Goal: Task Accomplishment & Management: Manage account settings

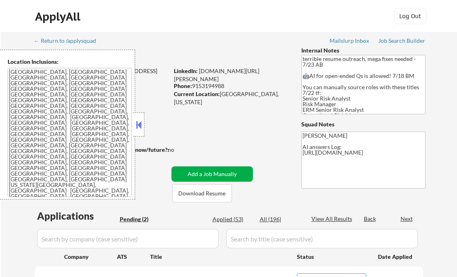
select select ""pending""
click at [137, 123] on button at bounding box center [138, 125] width 9 height 12
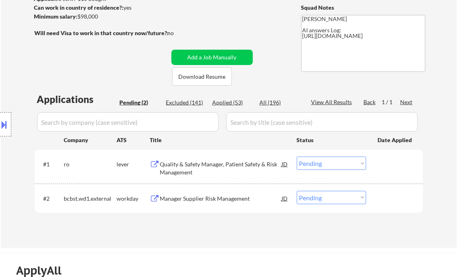
scroll to position [129, 0]
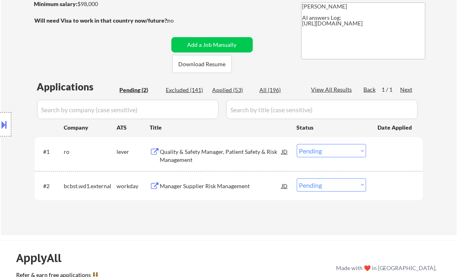
click at [197, 156] on div "Quality & Safety Manager, Patient Safety & Risk Management" at bounding box center [221, 156] width 122 height 16
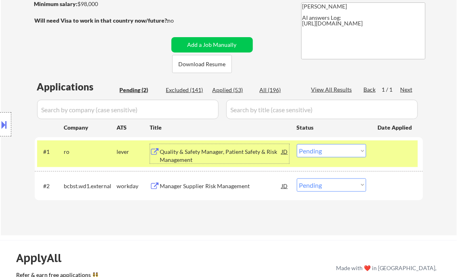
click at [336, 150] on select "Choose an option... Pending Applied Excluded (Questions) Excluded (Expired) Exc…" at bounding box center [331, 150] width 69 height 13
click at [297, 144] on select "Choose an option... Pending Applied Excluded (Questions) Excluded (Expired) Exc…" at bounding box center [331, 150] width 69 height 13
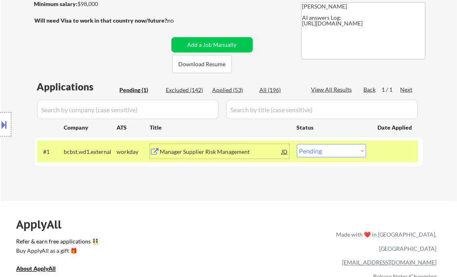
click at [222, 151] on div "Manager Supplier Risk Management" at bounding box center [221, 152] width 122 height 8
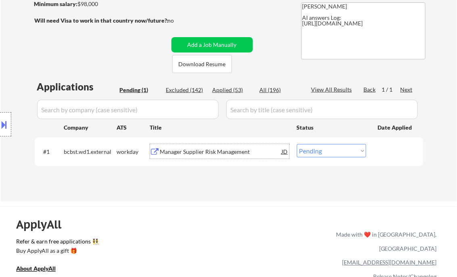
click at [331, 149] on select "Choose an option... Pending Applied Excluded (Questions) Excluded (Expired) Exc…" at bounding box center [331, 150] width 69 height 13
select select ""excluded""
click at [297, 144] on select "Choose an option... Pending Applied Excluded (Questions) Excluded (Expired) Exc…" at bounding box center [331, 150] width 69 height 13
click at [199, 184] on div "Applications Pending (1) Excluded (142) Applied (53) All (196) View All Results…" at bounding box center [229, 133] width 389 height 106
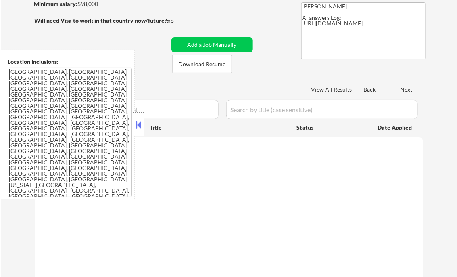
scroll to position [97, 0]
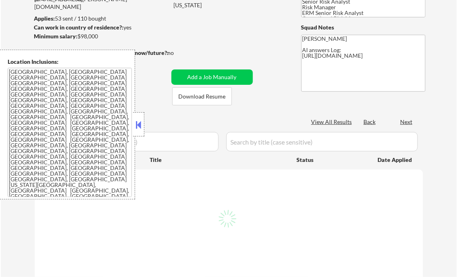
select select ""pending""
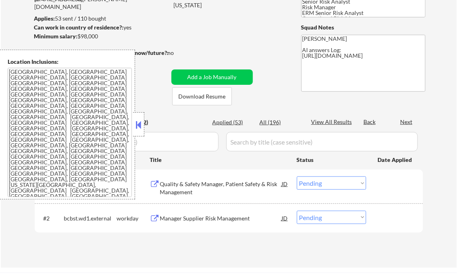
click at [142, 123] on button at bounding box center [138, 125] width 9 height 12
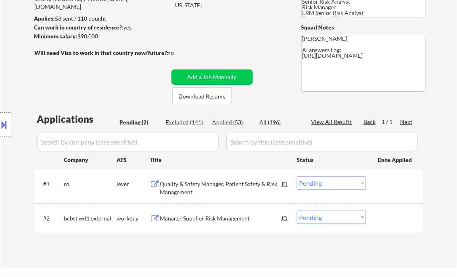
click at [236, 123] on div "Applied (53)" at bounding box center [233, 122] width 40 height 8
select select ""applied""
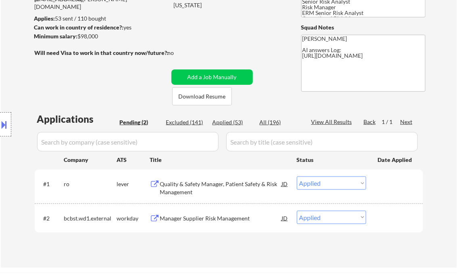
select select ""applied""
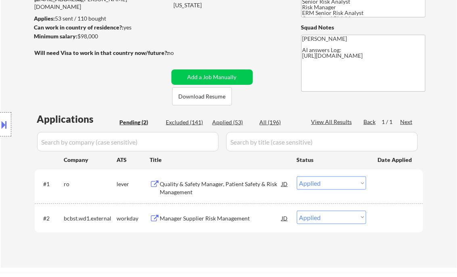
select select ""applied""
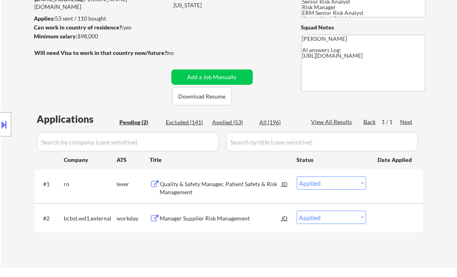
select select ""applied""
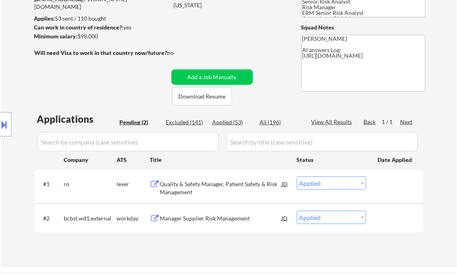
select select ""applied""
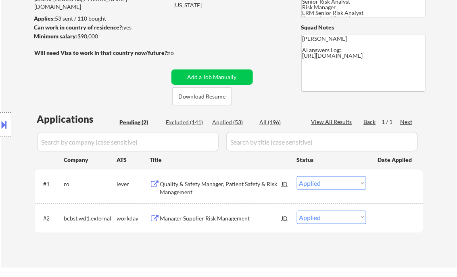
select select ""applied""
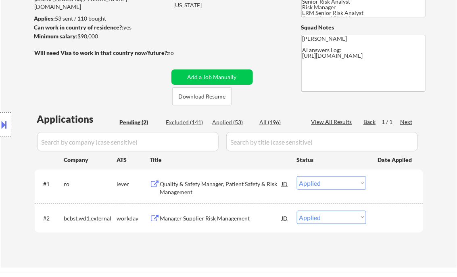
select select ""applied""
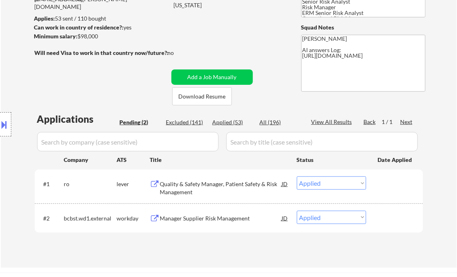
select select ""applied""
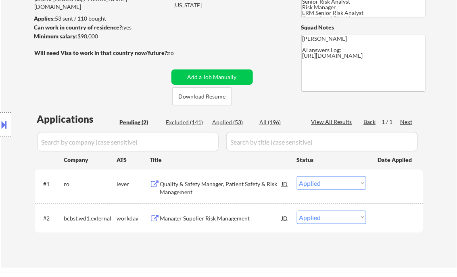
select select ""applied""
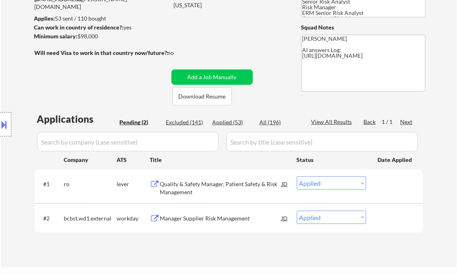
select select ""applied""
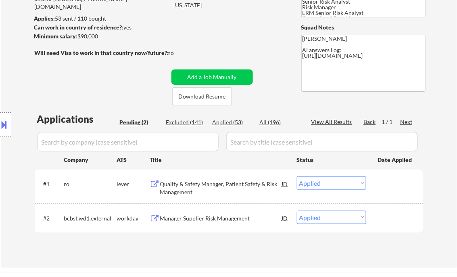
select select ""applied""
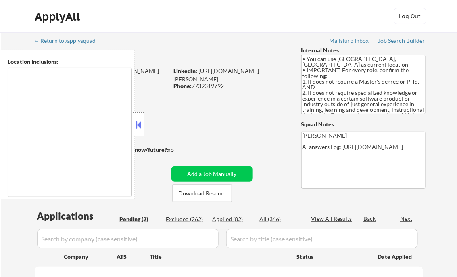
select select ""pending""
type textarea "Champaign, IL Urbana, IL Savoy, IL St. [PERSON_NAME], IL Mahomet, IL Tolono, IL…"
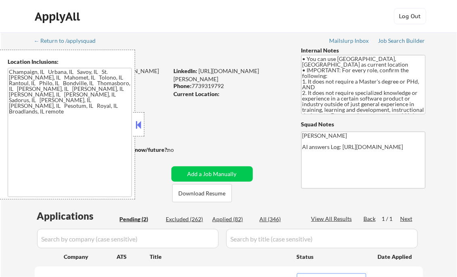
click at [141, 127] on button at bounding box center [138, 125] width 9 height 12
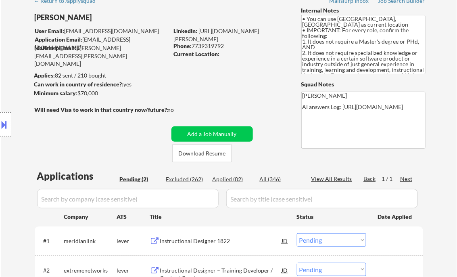
scroll to position [32, 0]
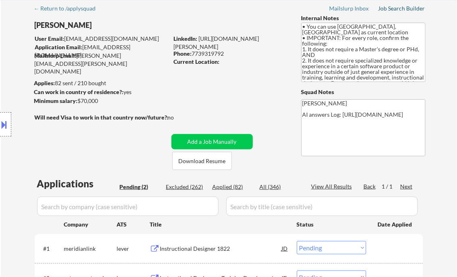
click at [398, 10] on div "Job Search Builder" at bounding box center [402, 9] width 47 height 6
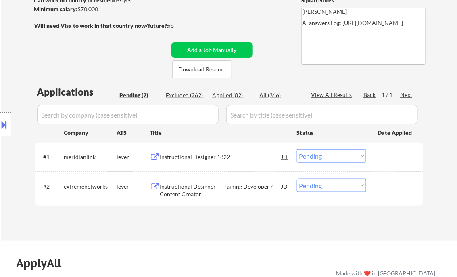
scroll to position [161, 0]
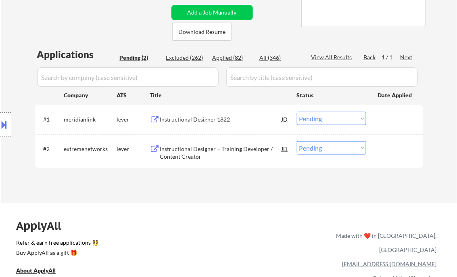
click at [178, 119] on div "Instructional Designer 1822" at bounding box center [221, 119] width 122 height 8
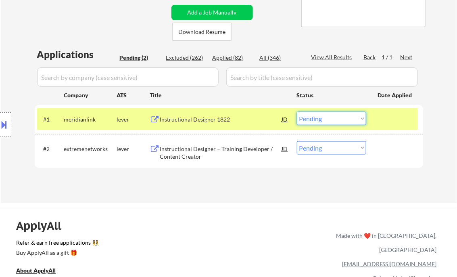
click at [329, 117] on select "Choose an option... Pending Applied Excluded (Questions) Excluded (Expired) Exc…" at bounding box center [331, 118] width 69 height 13
click at [297, 112] on select "Choose an option... Pending Applied Excluded (Questions) Excluded (Expired) Exc…" at bounding box center [331, 118] width 69 height 13
click at [197, 151] on div "Instructional Designer – Training Developer / Content Creator" at bounding box center [221, 153] width 122 height 16
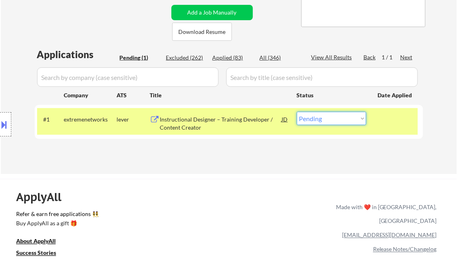
drag, startPoint x: 342, startPoint y: 117, endPoint x: 349, endPoint y: 125, distance: 10.0
click at [342, 117] on select "Choose an option... Pending Applied Excluded (Questions) Excluded (Expired) Exc…" at bounding box center [331, 118] width 69 height 13
select select ""excluded__bad_match_""
click at [297, 112] on select "Choose an option... Pending Applied Excluded (Questions) Excluded (Expired) Exc…" at bounding box center [331, 118] width 69 height 13
click at [199, 154] on div "Applications Pending (1) Excluded (262) Applied (83) All (346) View All Results…" at bounding box center [229, 103] width 389 height 111
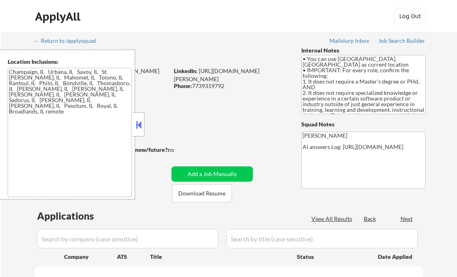
scroll to position [129, 0]
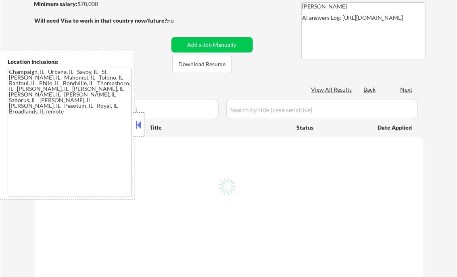
select select ""pending""
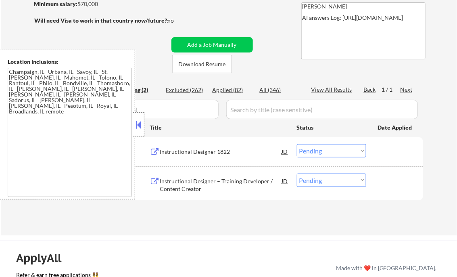
click at [140, 126] on button at bounding box center [138, 125] width 9 height 12
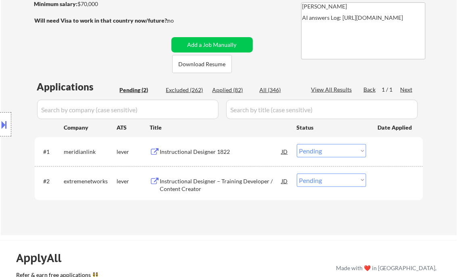
click at [232, 90] on div "Applied (82)" at bounding box center [233, 90] width 40 height 8
select select ""applied""
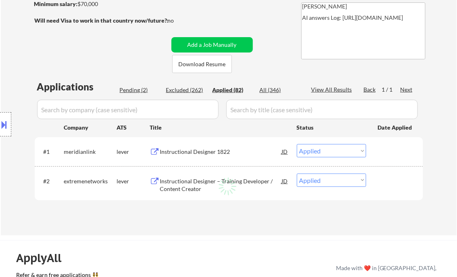
select select ""applied""
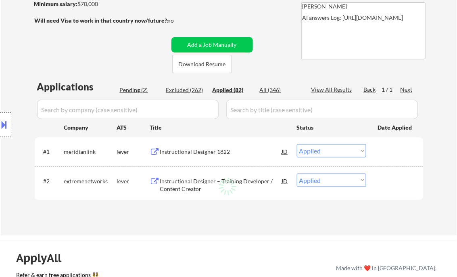
select select ""applied""
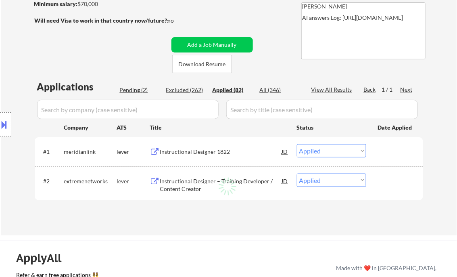
select select ""applied""
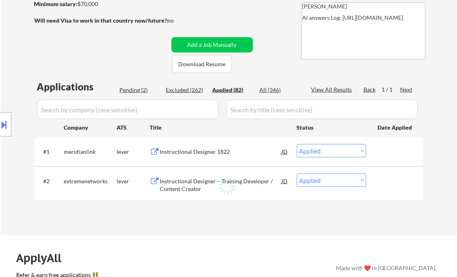
select select ""applied""
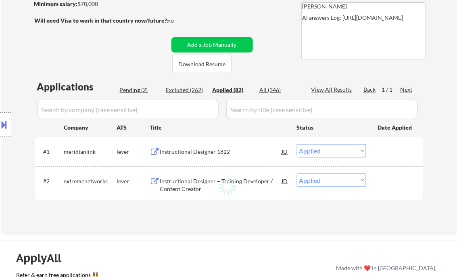
select select ""applied""
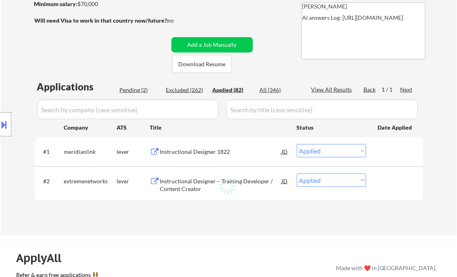
select select ""applied""
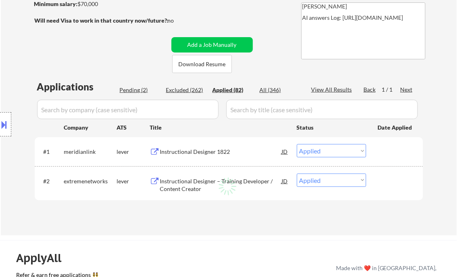
select select ""applied""
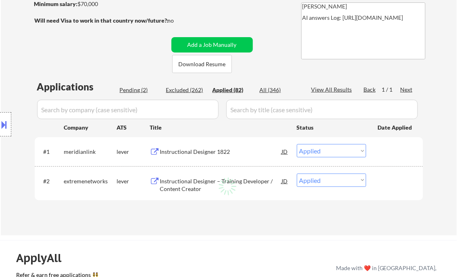
select select ""applied""
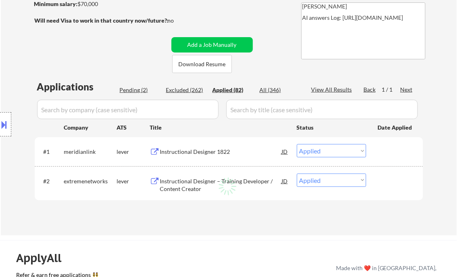
select select ""applied""
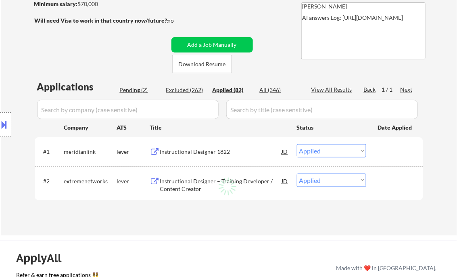
select select ""applied""
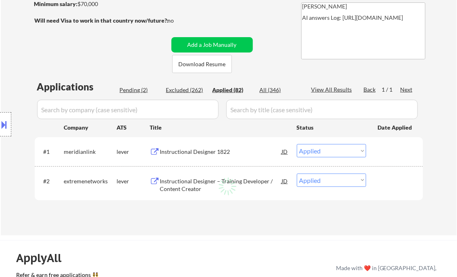
select select ""applied""
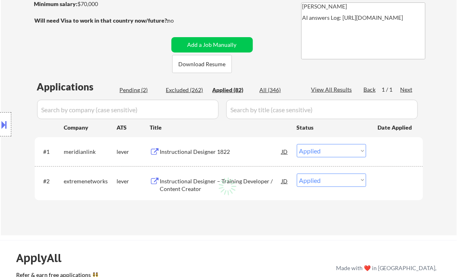
select select ""applied""
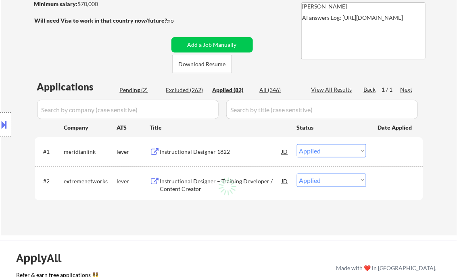
select select ""applied""
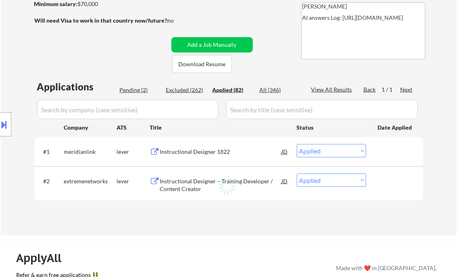
select select ""applied""
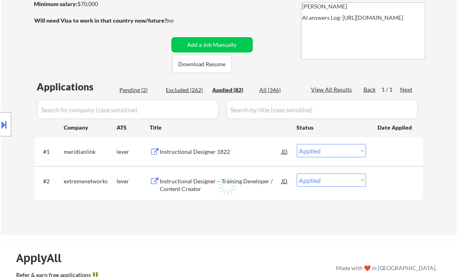
select select ""applied""
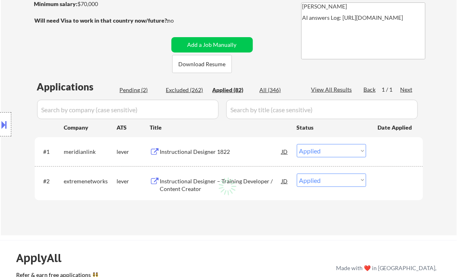
select select ""applied""
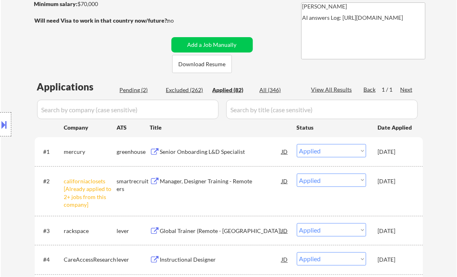
select select ""applied""
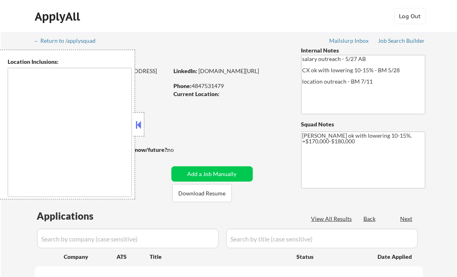
select select ""pending""
click at [138, 121] on button at bounding box center [138, 125] width 9 height 12
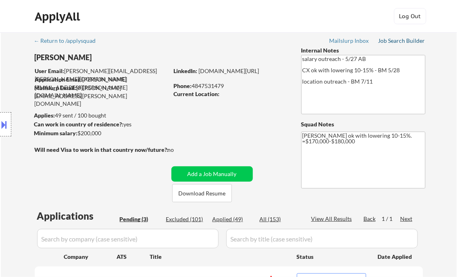
click at [394, 40] on div "Job Search Builder" at bounding box center [402, 41] width 47 height 6
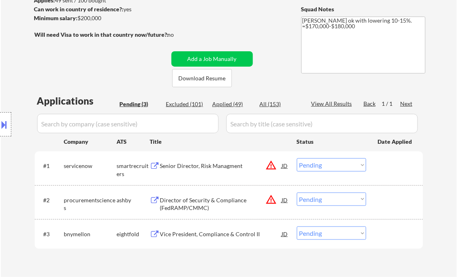
scroll to position [129, 0]
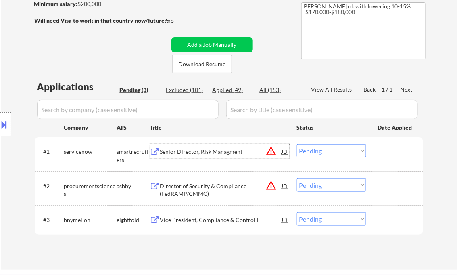
click at [214, 155] on div "Senior Director, Risk Managment" at bounding box center [221, 152] width 122 height 8
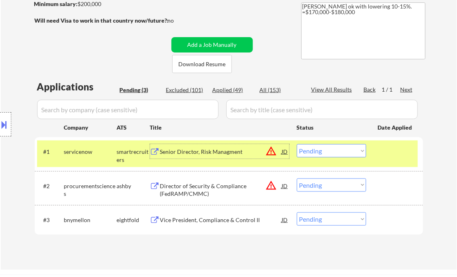
drag, startPoint x: 316, startPoint y: 153, endPoint x: 328, endPoint y: 157, distance: 12.4
click at [316, 153] on select "Choose an option... Pending Applied Excluded (Questions) Excluded (Expired) Exc…" at bounding box center [331, 150] width 69 height 13
click at [297, 144] on select "Choose an option... Pending Applied Excluded (Questions) Excluded (Expired) Exc…" at bounding box center [331, 150] width 69 height 13
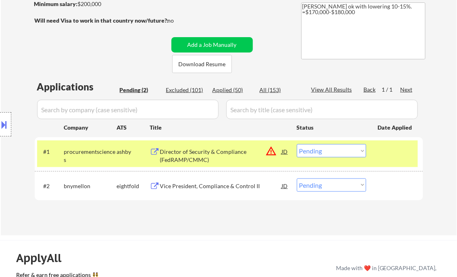
click at [193, 156] on div "Director of Security & Compliance (FedRAMP/CMMC)" at bounding box center [221, 156] width 122 height 16
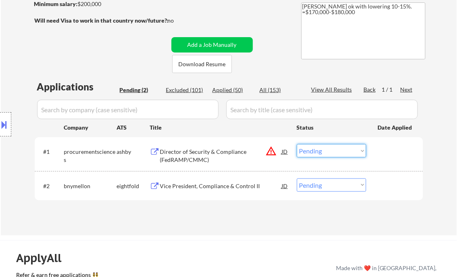
drag, startPoint x: 336, startPoint y: 149, endPoint x: 343, endPoint y: 157, distance: 10.6
click at [337, 150] on select "Choose an option... Pending Applied Excluded (Questions) Excluded (Expired) Exc…" at bounding box center [331, 150] width 69 height 13
click at [297, 144] on select "Choose an option... Pending Applied Excluded (Questions) Excluded (Expired) Exc…" at bounding box center [331, 150] width 69 height 13
click at [220, 186] on div "Vice President, Compliance & Control II" at bounding box center [221, 186] width 122 height 8
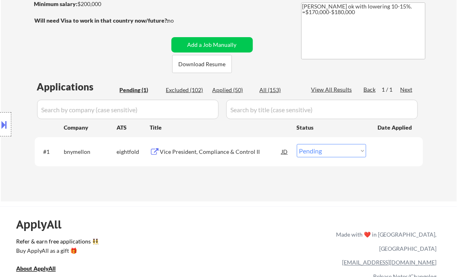
click at [6, 124] on button at bounding box center [4, 124] width 9 height 13
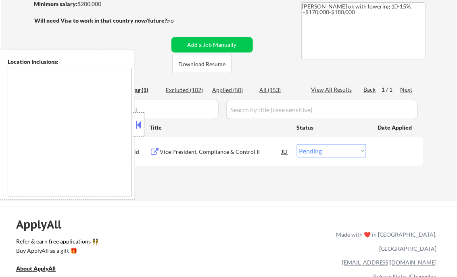
click at [137, 124] on button at bounding box center [138, 125] width 9 height 12
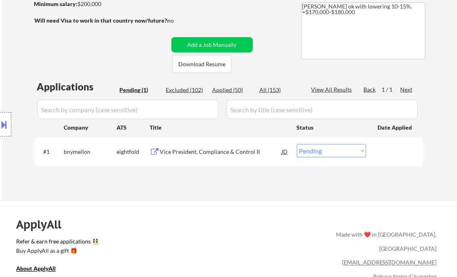
click at [7, 125] on button at bounding box center [4, 124] width 9 height 13
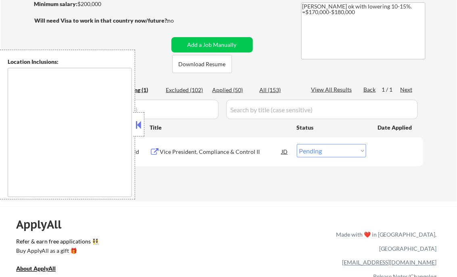
click at [139, 126] on button at bounding box center [138, 125] width 9 height 12
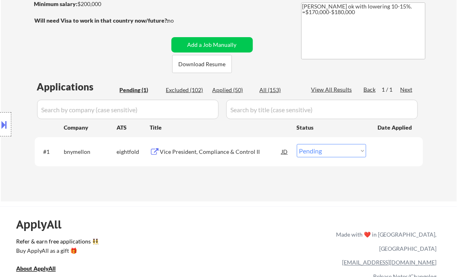
drag, startPoint x: 327, startPoint y: 153, endPoint x: 331, endPoint y: 157, distance: 6.0
click at [327, 153] on select "Choose an option... Pending Applied Excluded (Questions) Excluded (Expired) Exc…" at bounding box center [331, 150] width 69 height 13
select select ""excluded__salary_""
click at [297, 144] on select "Choose an option... Pending Applied Excluded (Questions) Excluded (Expired) Exc…" at bounding box center [331, 150] width 69 height 13
click at [257, 216] on div "ApplyAll Refer & earn free applications 👯‍♀️ Buy ApplyAll as a gift 🎁 About App…" at bounding box center [228, 276] width 457 height 128
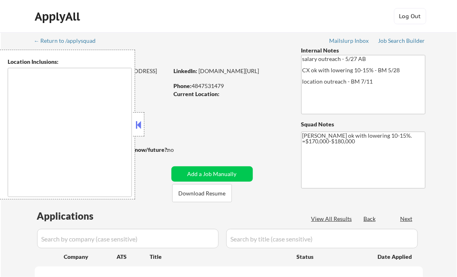
select select ""pending""
click at [138, 121] on button at bounding box center [138, 125] width 9 height 12
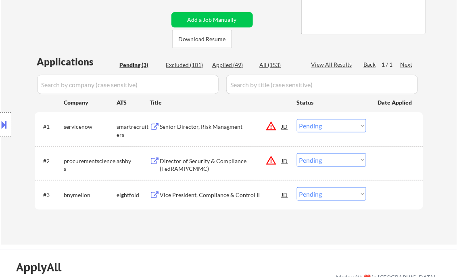
scroll to position [161, 0]
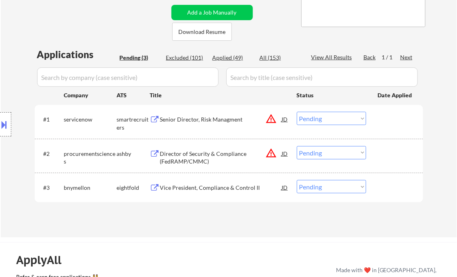
click at [236, 61] on div "Applied (49)" at bounding box center [233, 58] width 40 height 8
select select ""applied""
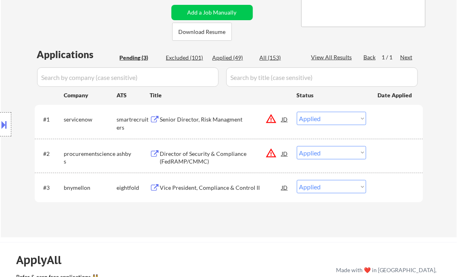
select select ""applied""
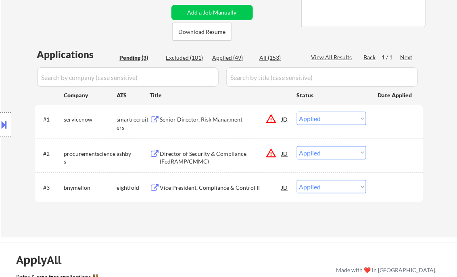
select select ""applied""
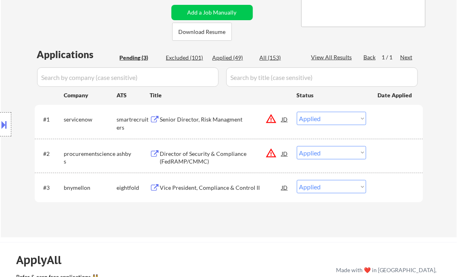
select select ""applied""
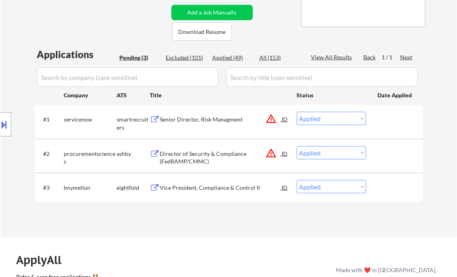
select select ""applied""
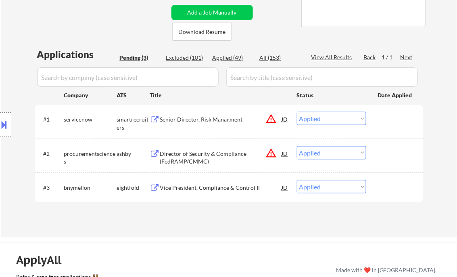
select select ""applied""
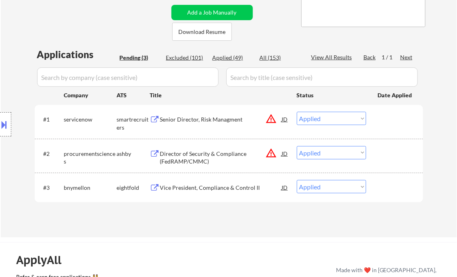
select select ""applied""
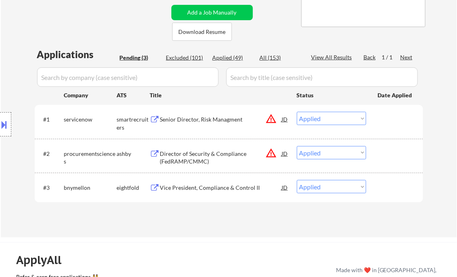
select select ""applied""
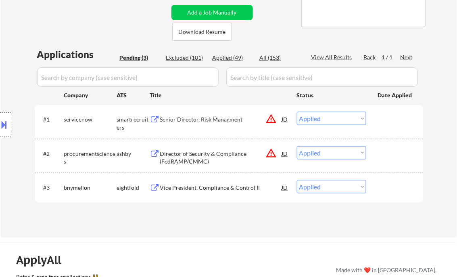
select select ""applied""
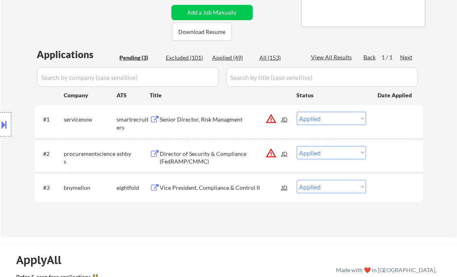
select select ""applied""
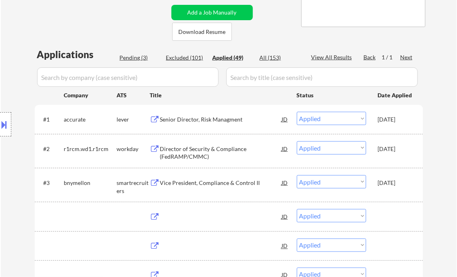
click at [230, 58] on div "Applied (49)" at bounding box center [233, 58] width 40 height 8
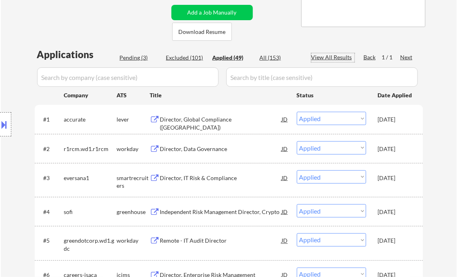
click at [331, 56] on div "View All Results" at bounding box center [333, 57] width 43 height 8
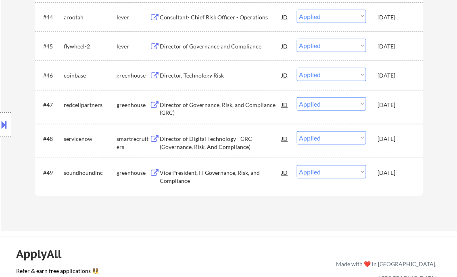
scroll to position [429, 0]
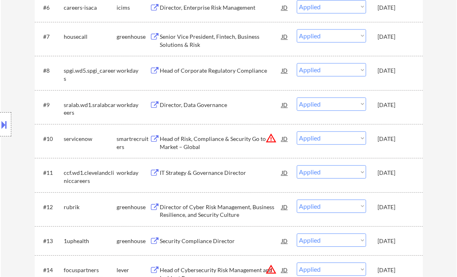
select select ""applied""
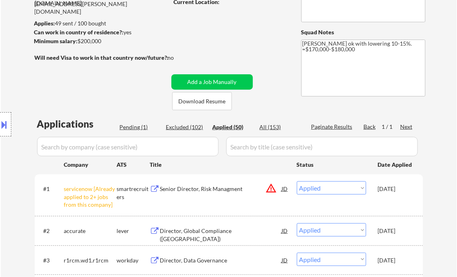
scroll to position [97, 0]
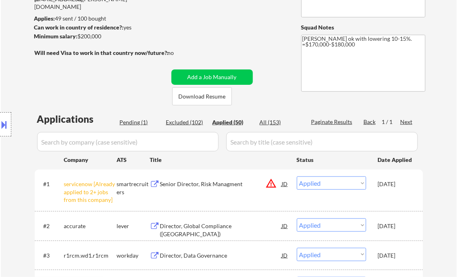
click at [203, 185] on div "Senior Director, Risk Managment" at bounding box center [221, 184] width 122 height 8
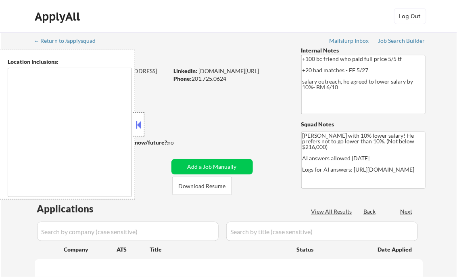
type textarea "[GEOGRAPHIC_DATA], [GEOGRAPHIC_DATA] [GEOGRAPHIC_DATA], [GEOGRAPHIC_DATA] [GEOG…"
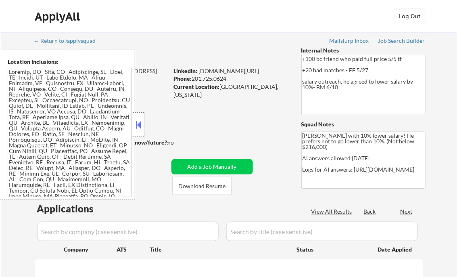
select select ""pending""
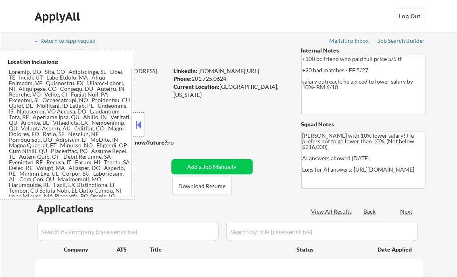
select select ""pending""
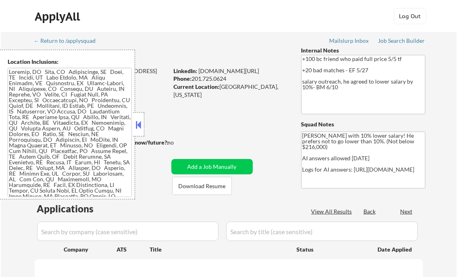
select select ""pending""
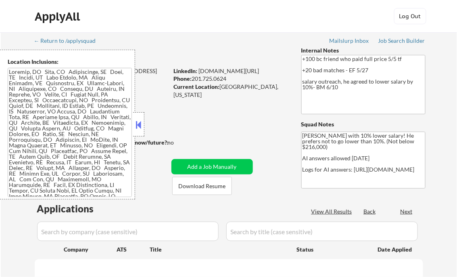
select select ""pending""
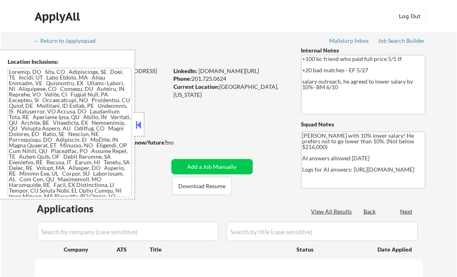
select select ""pending""
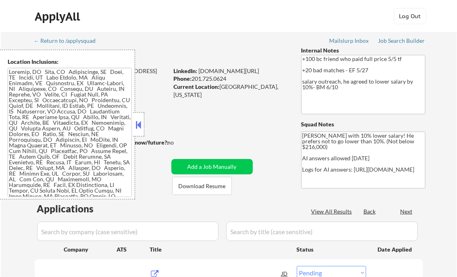
click at [140, 121] on button at bounding box center [138, 125] width 9 height 12
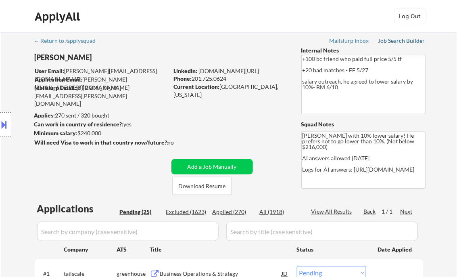
click at [396, 42] on div "Job Search Builder" at bounding box center [402, 41] width 47 height 6
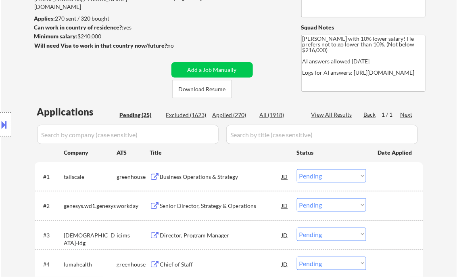
click at [197, 176] on div "Business Operations & Strategy" at bounding box center [221, 177] width 122 height 8
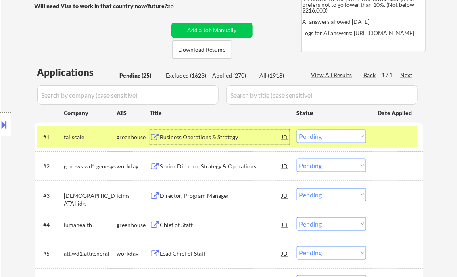
scroll to position [161, 0]
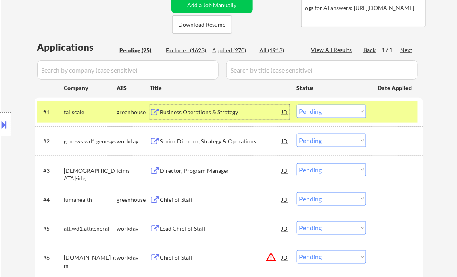
click at [325, 106] on select "Choose an option... Pending Applied Excluded (Questions) Excluded (Expired) Exc…" at bounding box center [331, 111] width 69 height 13
click at [297, 105] on select "Choose an option... Pending Applied Excluded (Questions) Excluded (Expired) Exc…" at bounding box center [331, 111] width 69 height 13
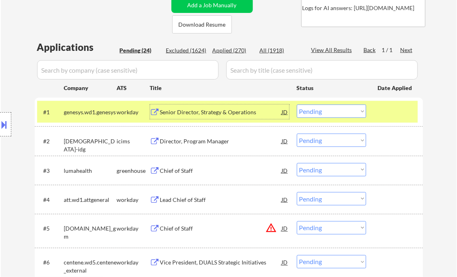
click at [218, 113] on div "Senior Director, Strategy & Operations" at bounding box center [221, 112] width 122 height 8
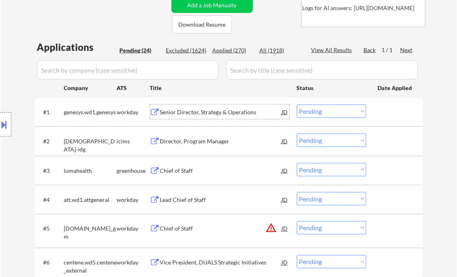
click at [323, 112] on select "Choose an option... Pending Applied Excluded (Questions) Excluded (Expired) Exc…" at bounding box center [331, 111] width 69 height 13
click at [297, 105] on select "Choose an option... Pending Applied Excluded (Questions) Excluded (Expired) Exc…" at bounding box center [331, 111] width 69 height 13
select select ""pending""
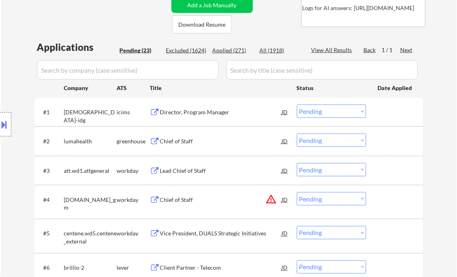
click at [166, 141] on div "Chief of Staff" at bounding box center [221, 141] width 122 height 8
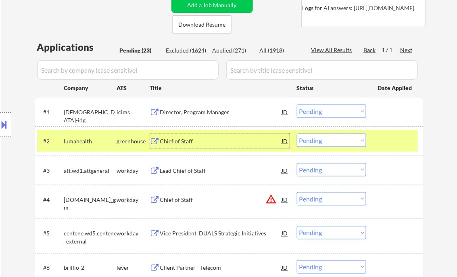
drag, startPoint x: 328, startPoint y: 141, endPoint x: 379, endPoint y: 165, distance: 56.0
click at [328, 141] on select "Choose an option... Pending Applied Excluded (Questions) Excluded (Expired) Exc…" at bounding box center [331, 140] width 69 height 13
click at [297, 134] on select "Choose an option... Pending Applied Excluded (Questions) Excluded (Expired) Exc…" at bounding box center [331, 140] width 69 height 13
select select ""pending""
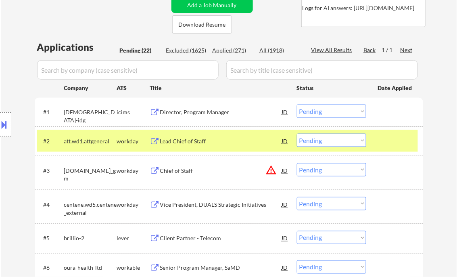
click at [179, 111] on div "Director, Program Manager" at bounding box center [221, 112] width 122 height 8
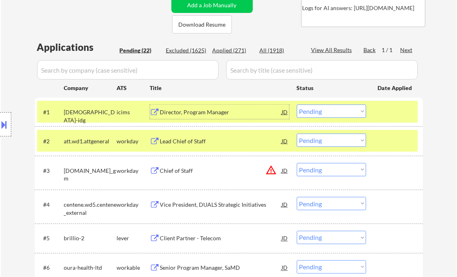
click at [194, 145] on div "Lead Chief of Staff" at bounding box center [221, 141] width 122 height 8
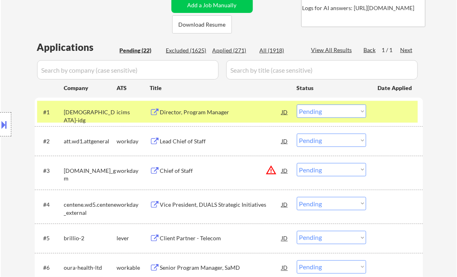
drag, startPoint x: 6, startPoint y: 130, endPoint x: 72, endPoint y: 143, distance: 67.6
click at [6, 129] on button at bounding box center [4, 124] width 9 height 13
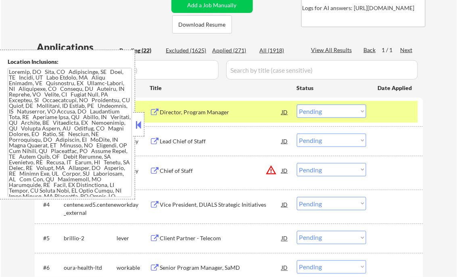
drag, startPoint x: 139, startPoint y: 127, endPoint x: 152, endPoint y: 131, distance: 13.5
click at [139, 127] on button at bounding box center [138, 125] width 9 height 12
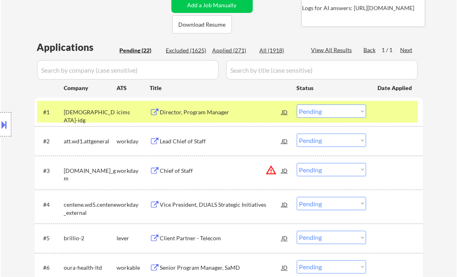
drag, startPoint x: 330, startPoint y: 112, endPoint x: 331, endPoint y: 117, distance: 5.3
click at [330, 112] on select "Choose an option... Pending Applied Excluded (Questions) Excluded (Expired) Exc…" at bounding box center [331, 111] width 69 height 13
click at [297, 105] on select "Choose an option... Pending Applied Excluded (Questions) Excluded (Expired) Exc…" at bounding box center [331, 111] width 69 height 13
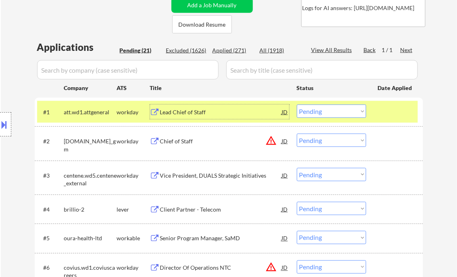
click at [174, 113] on div "Lead Chief of Staff" at bounding box center [221, 112] width 122 height 8
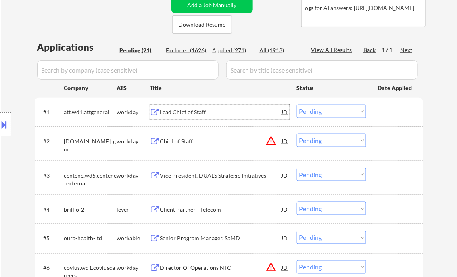
click at [317, 114] on select "Choose an option... Pending Applied Excluded (Questions) Excluded (Expired) Exc…" at bounding box center [331, 111] width 69 height 13
click at [297, 105] on select "Choose an option... Pending Applied Excluded (Questions) Excluded (Expired) Exc…" at bounding box center [331, 111] width 69 height 13
select select ""pending""
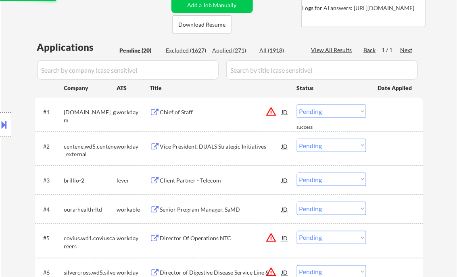
click at [180, 115] on div "Chief of Staff" at bounding box center [221, 112] width 122 height 8
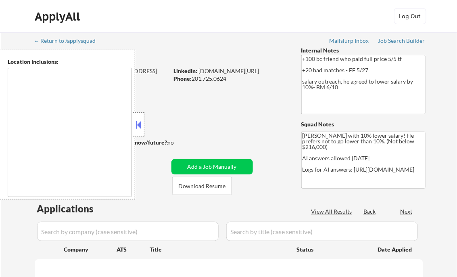
type textarea "[GEOGRAPHIC_DATA], [GEOGRAPHIC_DATA] [GEOGRAPHIC_DATA], [GEOGRAPHIC_DATA] [GEOG…"
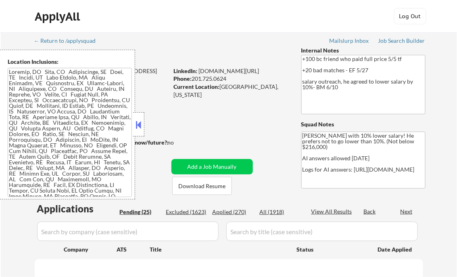
select select ""pending""
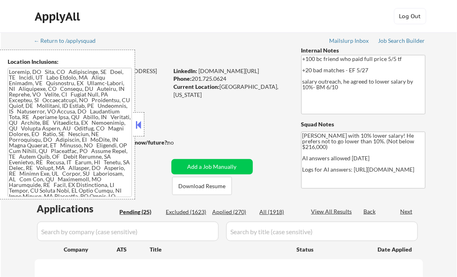
select select ""pending""
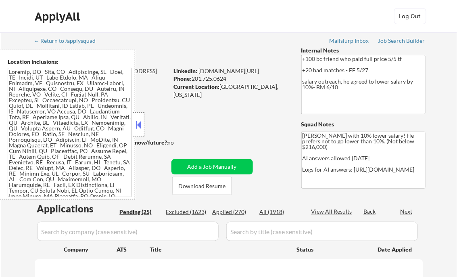
select select ""pending""
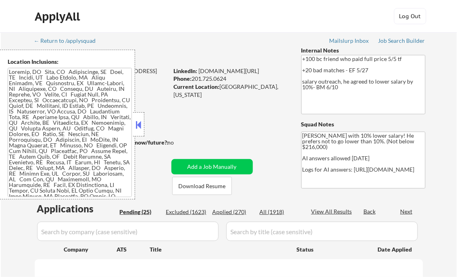
select select ""pending""
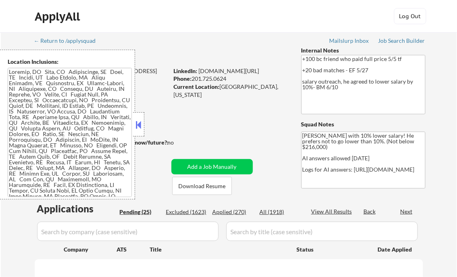
select select ""pending""
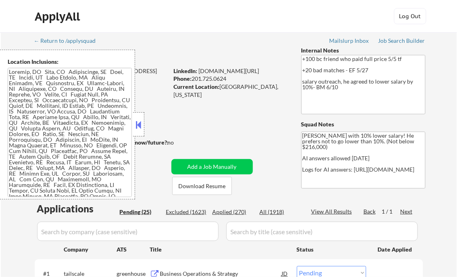
click at [138, 120] on button at bounding box center [138, 125] width 9 height 12
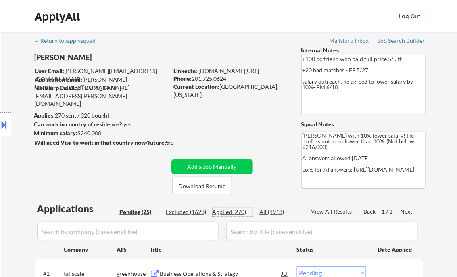
click at [228, 209] on div "Applied (270)" at bounding box center [233, 212] width 40 height 8
select select ""applied""
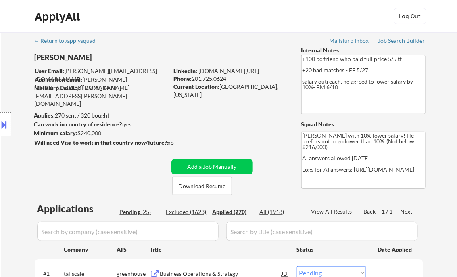
select select ""applied""
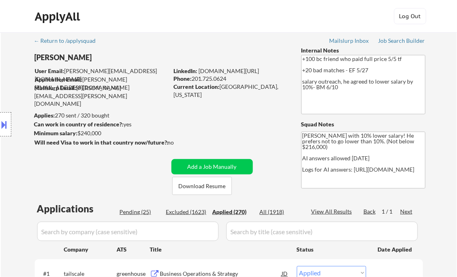
select select ""applied""
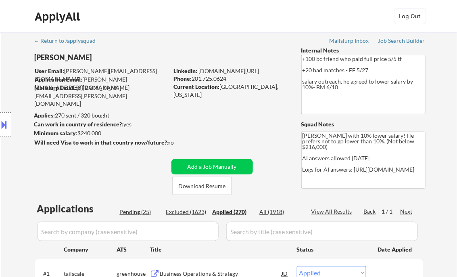
select select ""applied""
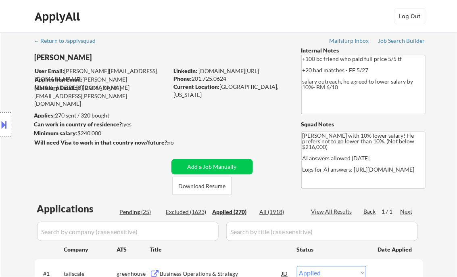
select select ""applied""
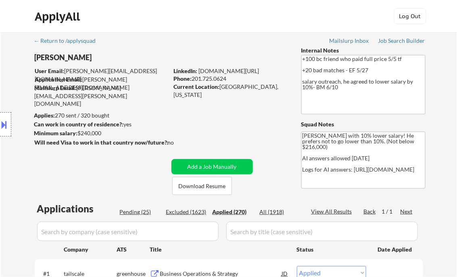
select select ""applied""
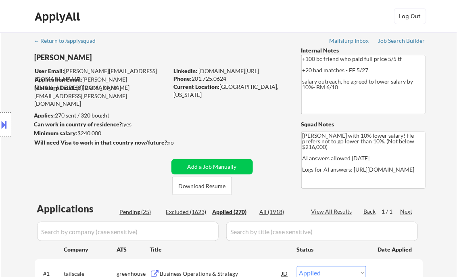
select select ""applied""
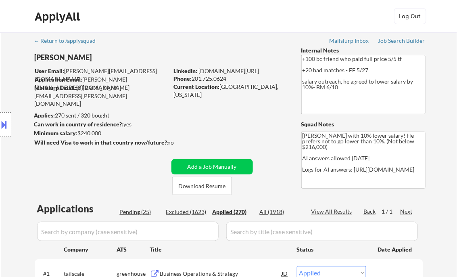
select select ""applied""
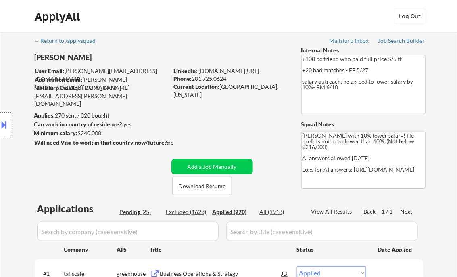
select select ""applied""
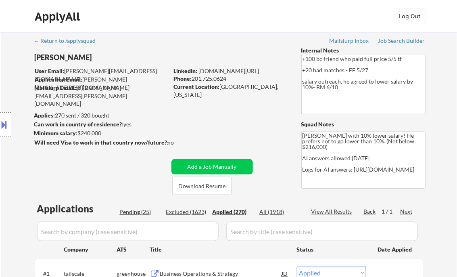
select select ""applied""
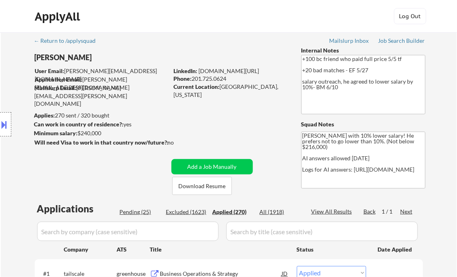
select select ""applied""
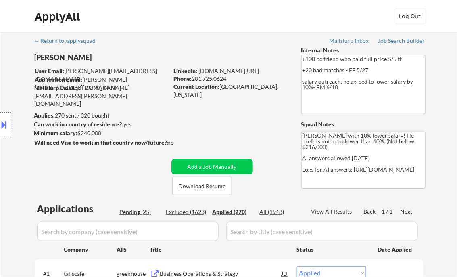
select select ""applied""
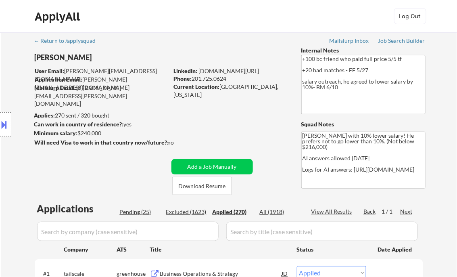
select select ""applied""
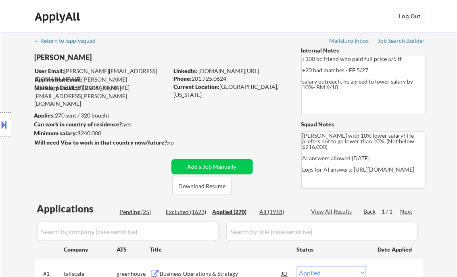
select select ""applied""
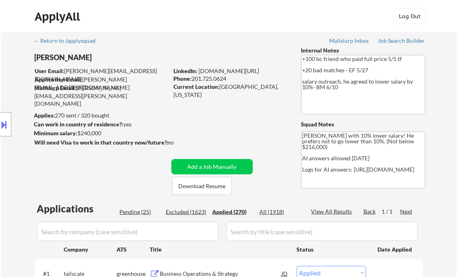
select select ""applied""
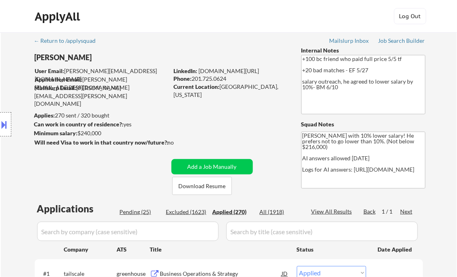
select select ""applied""
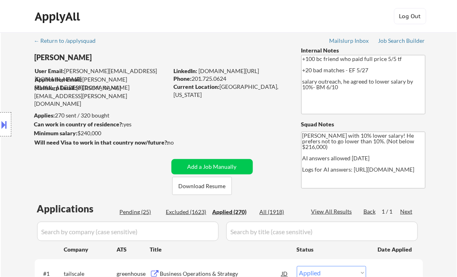
select select ""applied""
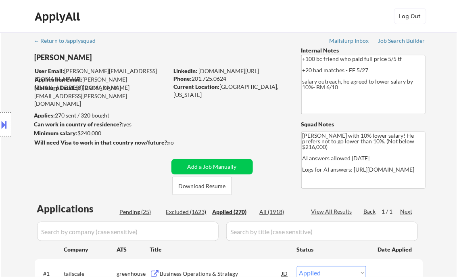
select select ""applied""
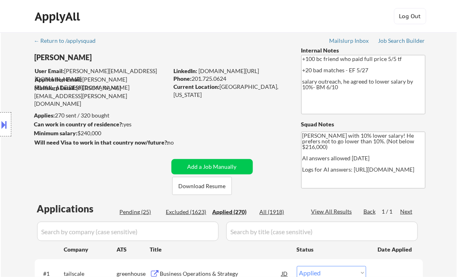
select select ""applied""
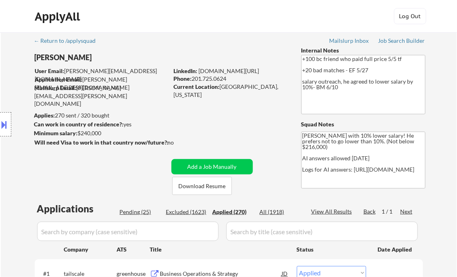
select select ""applied""
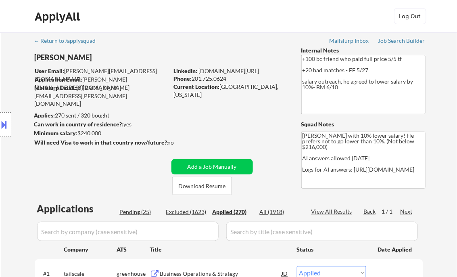
select select ""applied""
